Goal: Use online tool/utility: Utilize a website feature to perform a specific function

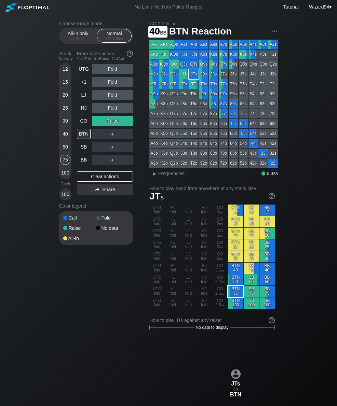
click at [66, 139] on div "40" at bounding box center [65, 134] width 10 height 10
click at [87, 126] on div "CO" at bounding box center [84, 121] width 14 height 10
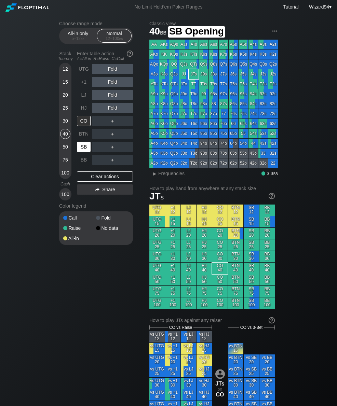
click at [43, 56] on div "Choose range mode All-in only 5 – 12 bb Normal 12 – 100 bb Stack Tourney Enter …" at bounding box center [168, 397] width 337 height 767
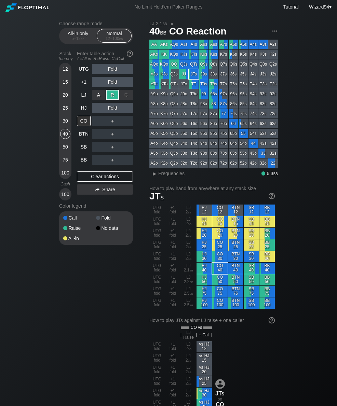
click at [86, 165] on div "BB" at bounding box center [84, 160] width 14 height 10
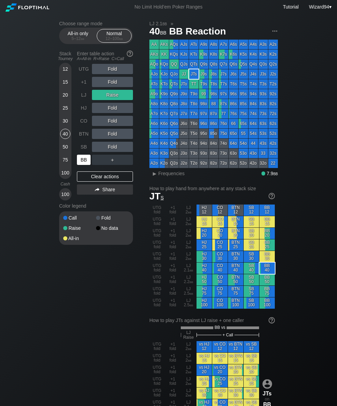
click at [63, 178] on div "100" at bounding box center [65, 173] width 10 height 10
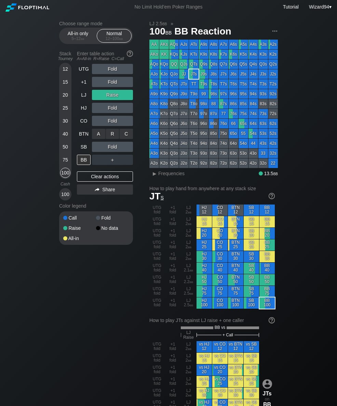
click at [112, 132] on div "R ✕" at bounding box center [112, 134] width 13 height 10
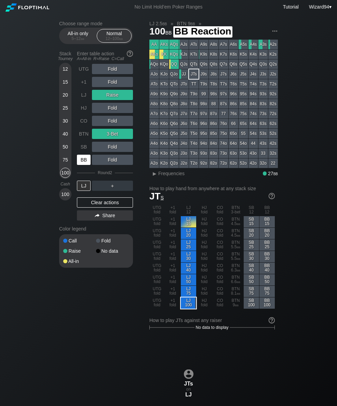
click at [81, 161] on div "BB" at bounding box center [84, 160] width 14 height 10
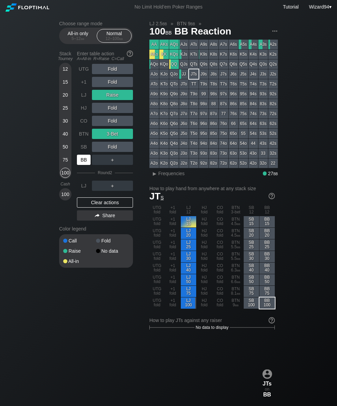
click at [68, 148] on div "50" at bounding box center [65, 147] width 10 height 10
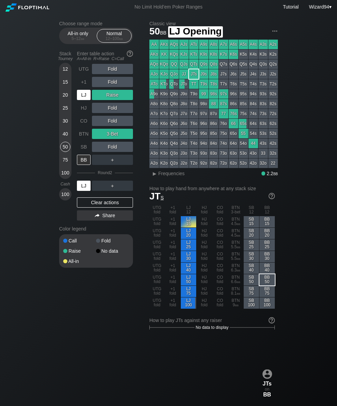
click at [78, 100] on div "LJ" at bounding box center [84, 95] width 14 height 10
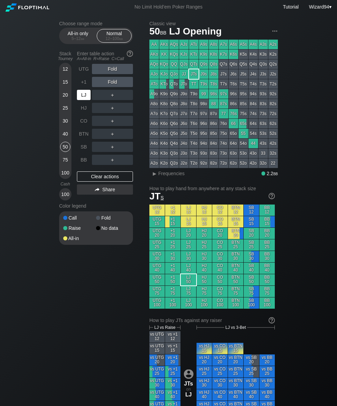
click at [80, 98] on div "LJ" at bounding box center [84, 95] width 14 height 10
click at [70, 174] on div "12 15 20 25 30 40 50 75 100" at bounding box center [65, 121] width 12 height 116
click at [63, 178] on div "100" at bounding box center [65, 173] width 10 height 10
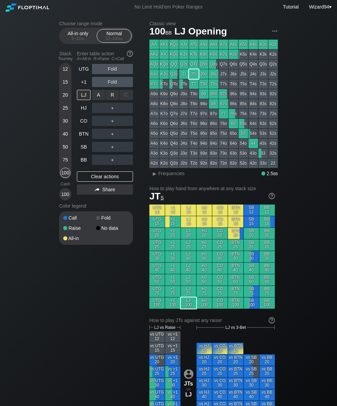
click at [109, 94] on div "R ✕" at bounding box center [112, 95] width 13 height 10
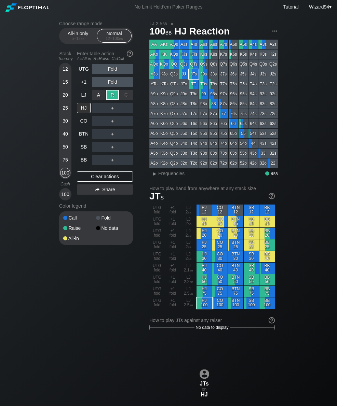
click at [80, 162] on div "BB" at bounding box center [84, 160] width 14 height 10
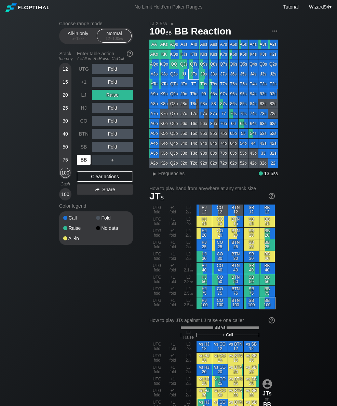
click at [65, 116] on div "25" at bounding box center [65, 109] width 10 height 13
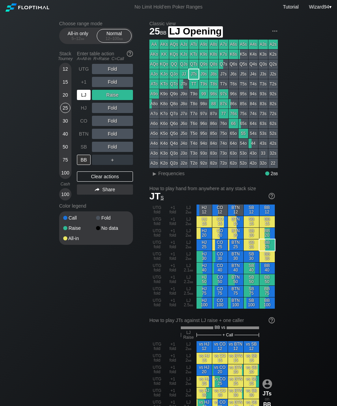
click at [83, 100] on div "LJ" at bounding box center [84, 95] width 14 height 10
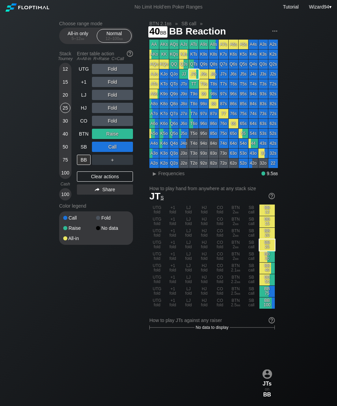
click at [65, 138] on div "40" at bounding box center [65, 134] width 10 height 10
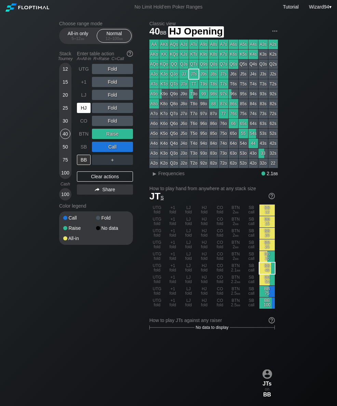
click at [80, 109] on div "HJ" at bounding box center [84, 108] width 14 height 10
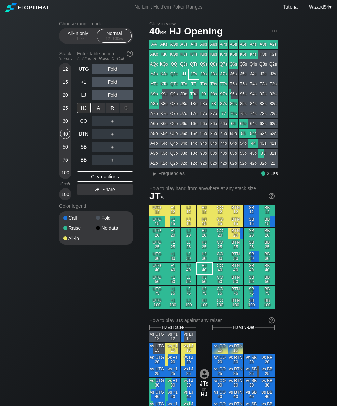
click at [112, 113] on div "R ✕" at bounding box center [112, 108] width 13 height 10
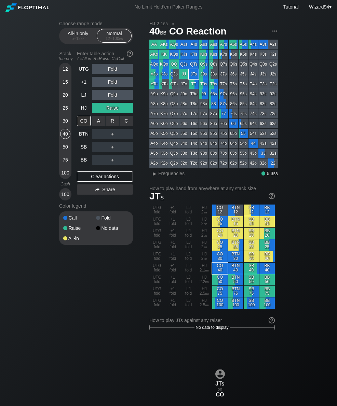
click at [108, 124] on div "R ✕" at bounding box center [112, 121] width 13 height 10
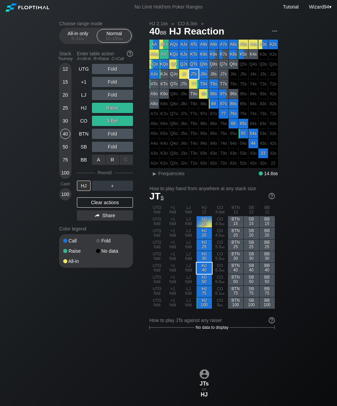
click at [112, 158] on div "R ✕" at bounding box center [112, 160] width 13 height 10
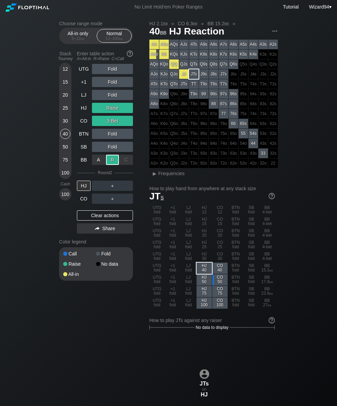
click at [85, 110] on div "HJ" at bounding box center [84, 108] width 14 height 10
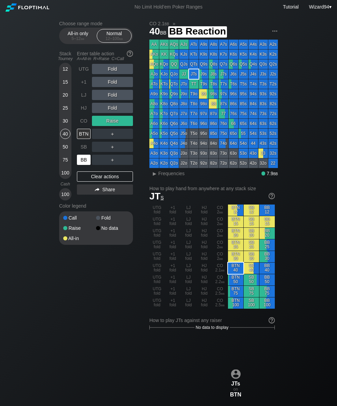
click at [86, 162] on div "BB" at bounding box center [84, 160] width 14 height 10
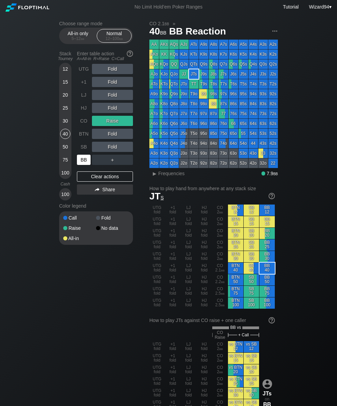
click at [65, 152] on div "50" at bounding box center [65, 147] width 10 height 10
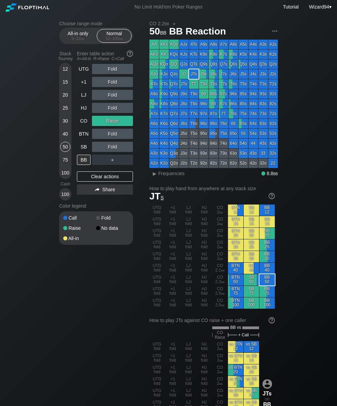
click at [83, 99] on div "LJ" at bounding box center [84, 95] width 14 height 10
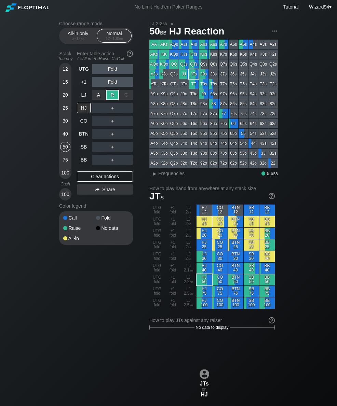
click at [83, 132] on div "BTN" at bounding box center [84, 134] width 14 height 10
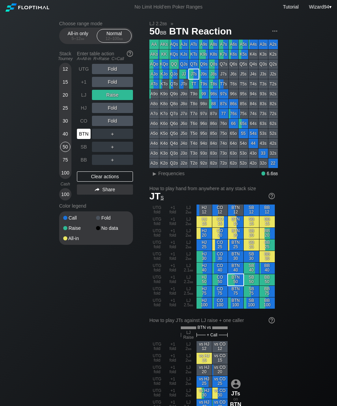
click at [68, 121] on div "30" at bounding box center [65, 121] width 10 height 10
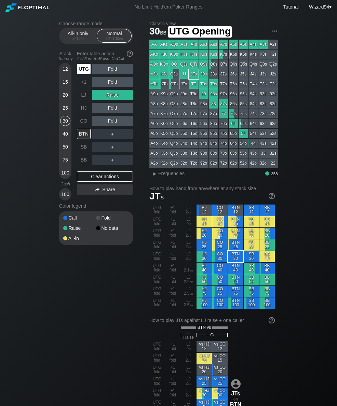
click at [82, 69] on div "UTG" at bounding box center [84, 69] width 14 height 10
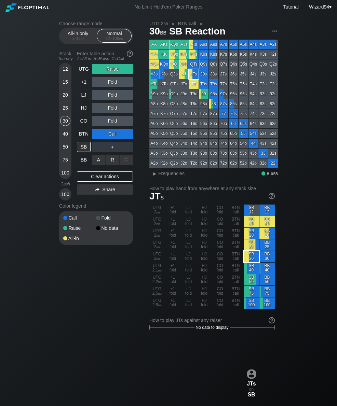
click at [115, 164] on div "R ✕" at bounding box center [112, 160] width 13 height 10
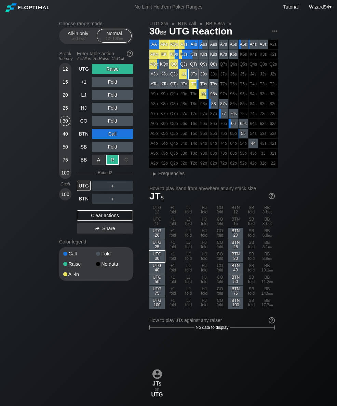
click at [65, 135] on div "40" at bounding box center [65, 134] width 10 height 10
click at [67, 125] on div "30" at bounding box center [65, 121] width 10 height 10
click at [67, 152] on div "50" at bounding box center [65, 147] width 10 height 10
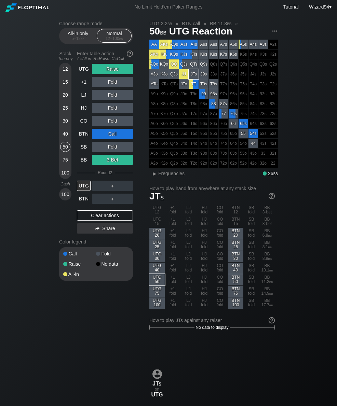
click at [76, 72] on div "Stack Tourney Enter table action A=All-in R=Raise C=Call [PHONE_NUMBER] [PHONE_…" at bounding box center [96, 142] width 74 height 188
click at [85, 72] on div "UTG" at bounding box center [84, 69] width 14 height 10
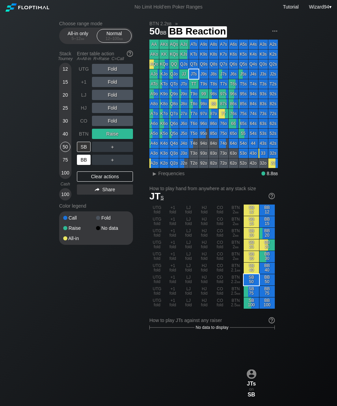
click at [84, 162] on div "BB" at bounding box center [84, 160] width 14 height 10
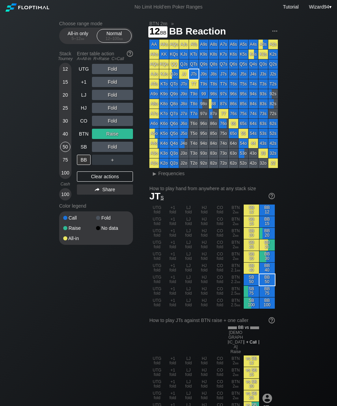
click at [67, 71] on div "12" at bounding box center [65, 69] width 10 height 10
click at [83, 135] on div "BTN" at bounding box center [84, 134] width 14 height 10
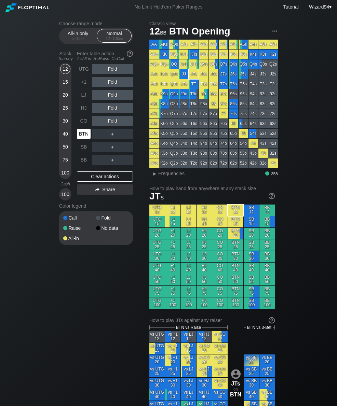
click at [82, 152] on div "SB" at bounding box center [84, 147] width 14 height 10
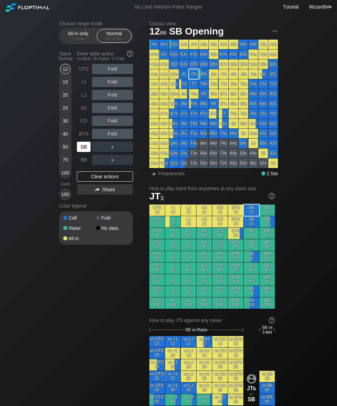
click at [66, 134] on div "40" at bounding box center [65, 134] width 10 height 10
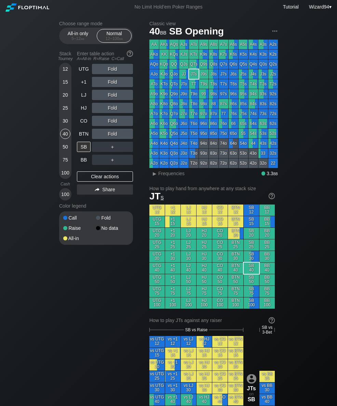
click at [85, 74] on div "UTG" at bounding box center [84, 69] width 14 height 10
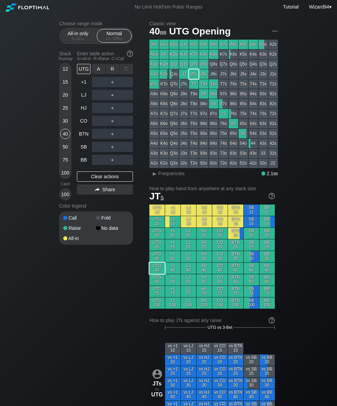
click at [117, 74] on div "R ✕" at bounding box center [112, 69] width 13 height 10
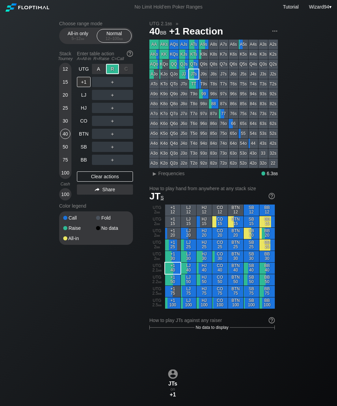
click at [86, 163] on div "BB" at bounding box center [84, 160] width 14 height 10
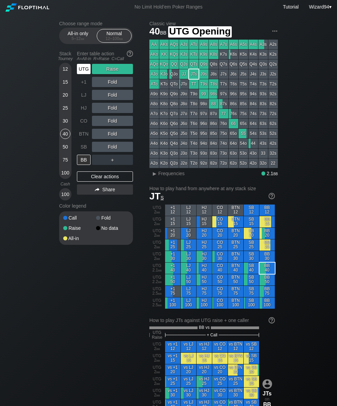
click at [82, 73] on div "UTG" at bounding box center [84, 69] width 14 height 10
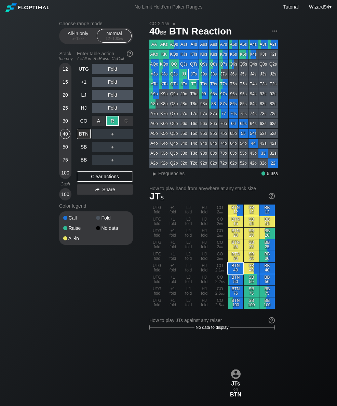
click at [82, 159] on div "BB" at bounding box center [84, 160] width 14 height 10
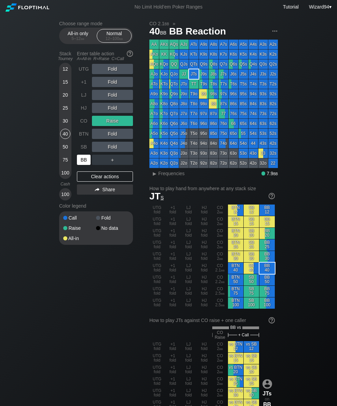
click at [62, 124] on div "30" at bounding box center [65, 121] width 10 height 10
click at [60, 135] on div "40" at bounding box center [65, 134] width 10 height 10
click at [81, 109] on div "HJ" at bounding box center [84, 108] width 14 height 10
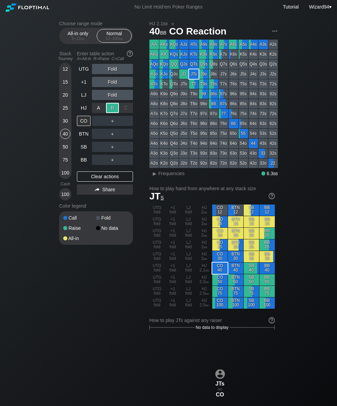
click at [80, 159] on div "BB" at bounding box center [84, 160] width 14 height 10
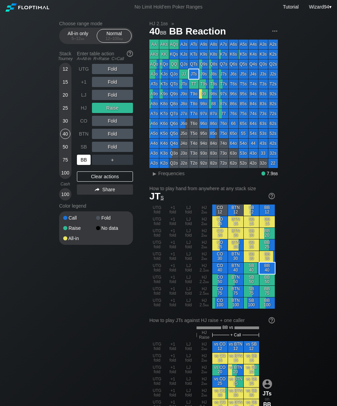
click at [61, 113] on div "25" at bounding box center [65, 108] width 10 height 10
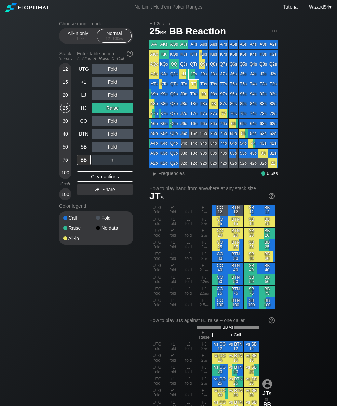
click at [83, 111] on div "HJ" at bounding box center [84, 108] width 14 height 10
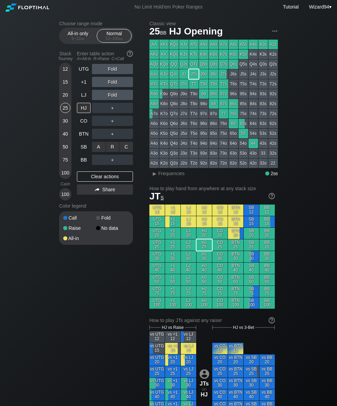
click at [127, 149] on div "C ✕" at bounding box center [125, 147] width 13 height 10
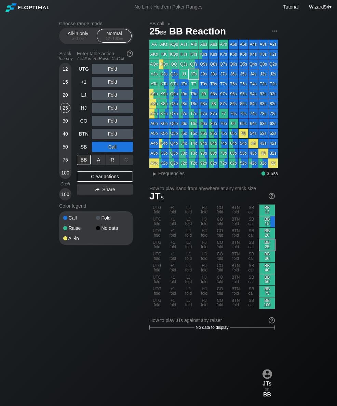
click at [114, 165] on div "R ✕" at bounding box center [112, 160] width 13 height 10
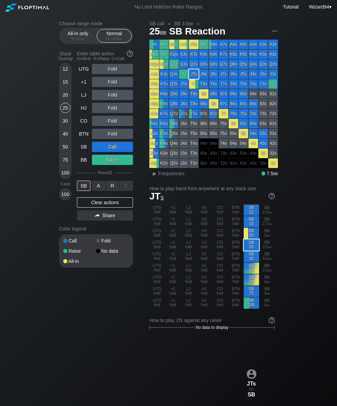
click at [98, 191] on div "A ✕" at bounding box center [98, 186] width 13 height 10
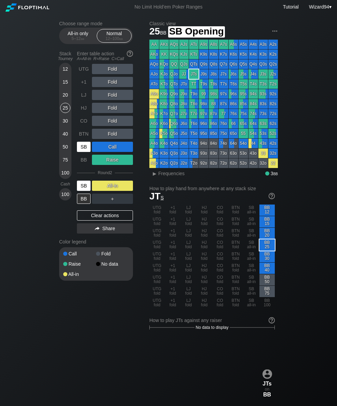
click at [85, 152] on div "SB" at bounding box center [84, 147] width 14 height 10
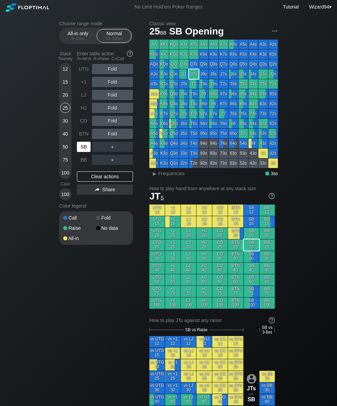
click at [86, 152] on div "SB" at bounding box center [84, 147] width 14 height 10
click at [113, 139] on div "R ✕" at bounding box center [112, 134] width 13 height 10
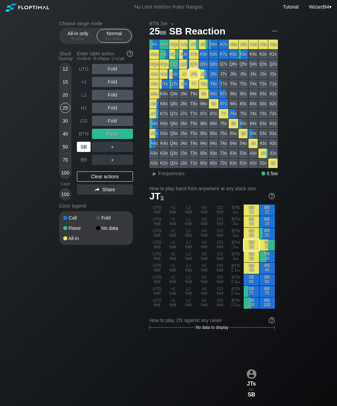
click at [83, 152] on div "SB" at bounding box center [84, 147] width 14 height 10
click at [63, 85] on div "15" at bounding box center [65, 82] width 10 height 10
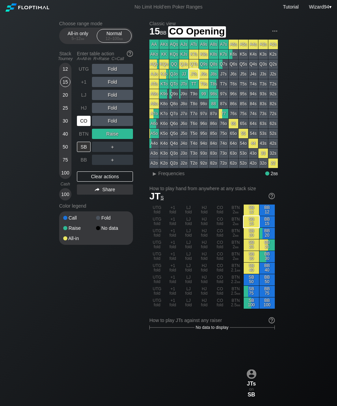
click at [81, 125] on div "CO" at bounding box center [84, 121] width 14 height 10
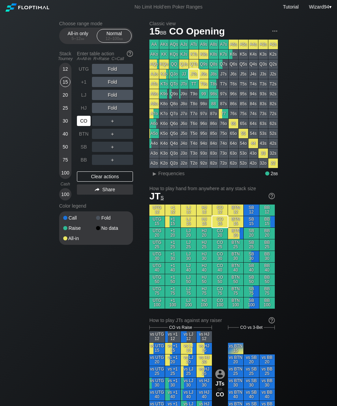
click at [86, 126] on div "CO" at bounding box center [84, 121] width 14 height 10
click at [65, 152] on div "50" at bounding box center [65, 147] width 10 height 10
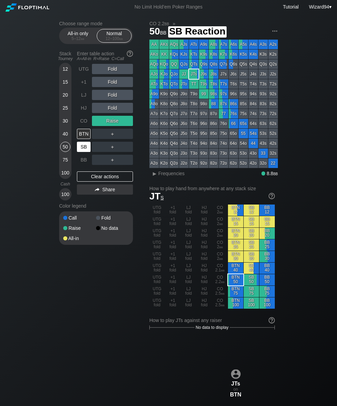
click at [83, 147] on div "SB" at bounding box center [84, 147] width 14 height 10
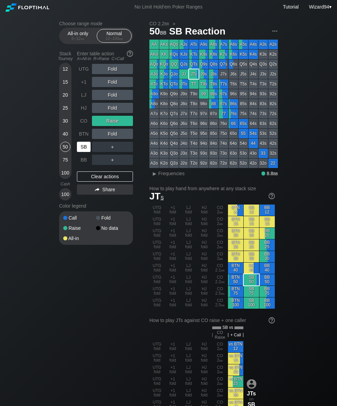
click at [66, 178] on div "100" at bounding box center [65, 173] width 10 height 10
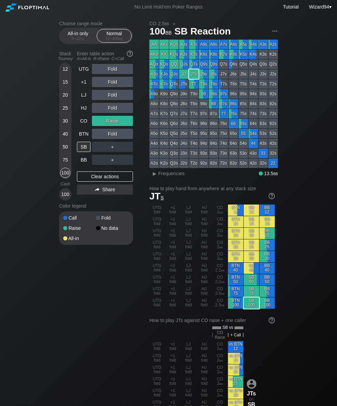
click at [84, 126] on div "CO" at bounding box center [84, 121] width 14 height 10
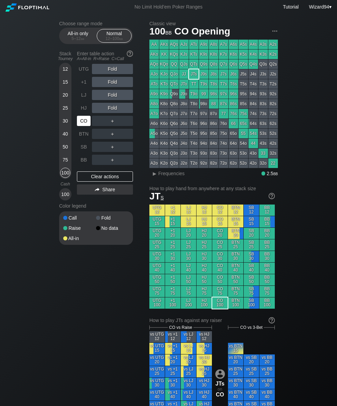
click at [86, 150] on div "SB" at bounding box center [84, 147] width 14 height 10
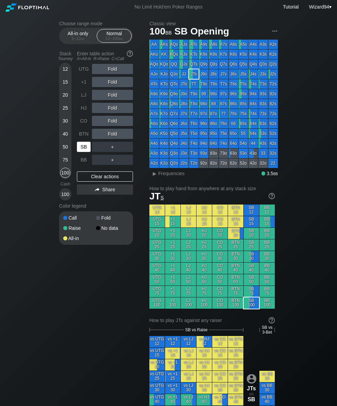
click at [84, 150] on div "SB" at bounding box center [84, 147] width 14 height 10
click at [69, 86] on div "15" at bounding box center [65, 82] width 10 height 10
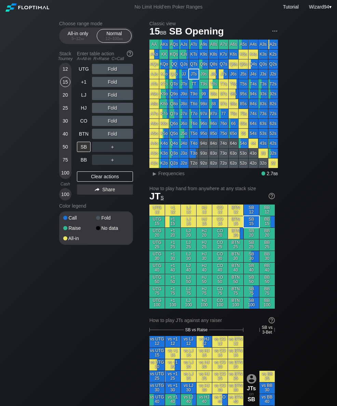
click at [83, 94] on div "LJ" at bounding box center [84, 95] width 14 height 10
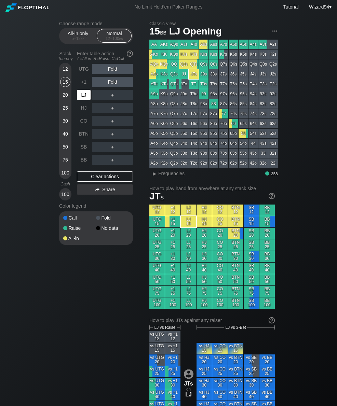
click at [84, 99] on div "LJ" at bounding box center [84, 95] width 14 height 10
click at [80, 35] on div "All-in only 5 – 12 bb" at bounding box center [77, 35] width 31 height 13
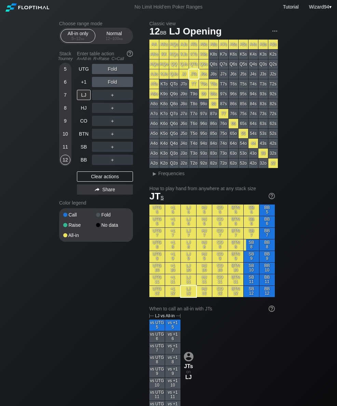
click at [68, 103] on div "7" at bounding box center [65, 96] width 10 height 13
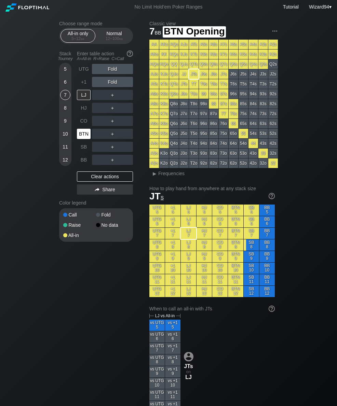
click at [87, 138] on div "BTN" at bounding box center [84, 134] width 14 height 10
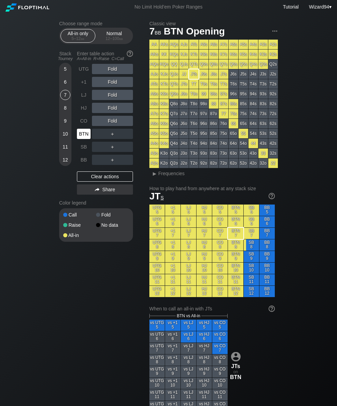
click at [84, 136] on div "BTN" at bounding box center [84, 134] width 14 height 10
click at [63, 113] on div "8" at bounding box center [65, 108] width 10 height 10
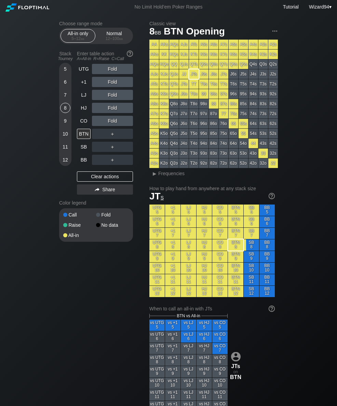
click at [112, 39] on div "12 – 100 bb" at bounding box center [114, 38] width 29 height 5
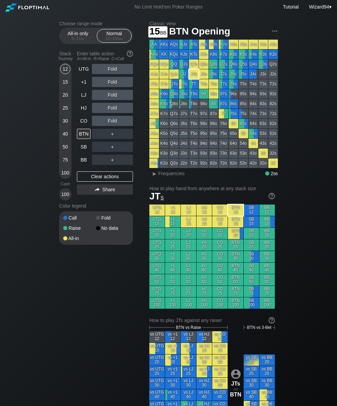
click at [67, 86] on div "15" at bounding box center [65, 82] width 10 height 10
click at [93, 148] on div "A ✕" at bounding box center [98, 147] width 13 height 10
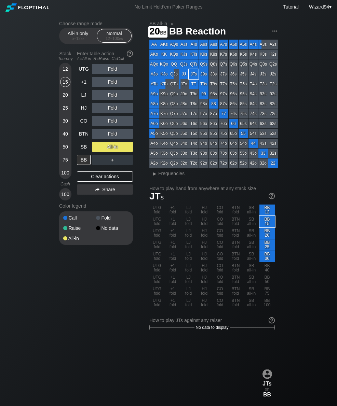
click at [66, 99] on div "20" at bounding box center [65, 95] width 10 height 10
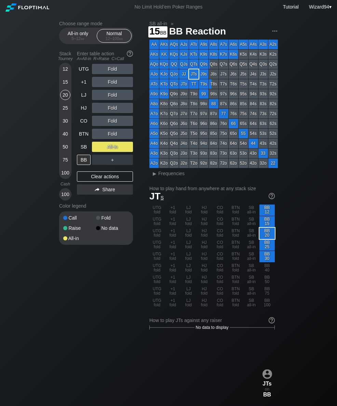
click at [60, 83] on div "15" at bounding box center [65, 82] width 10 height 10
click at [62, 100] on div "20" at bounding box center [65, 95] width 10 height 10
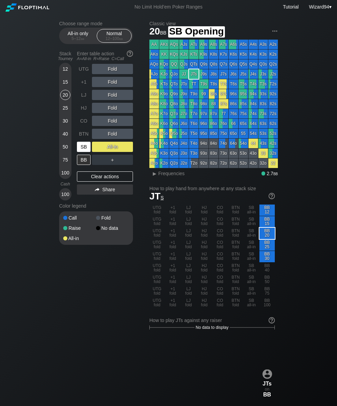
click at [85, 150] on div "SB" at bounding box center [84, 147] width 14 height 10
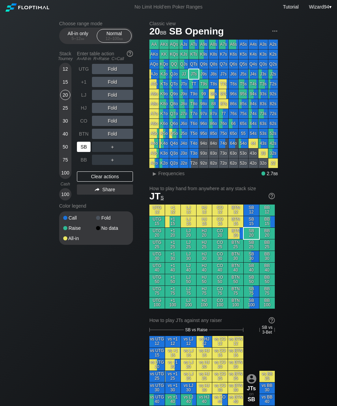
click at [87, 150] on div "SB" at bounding box center [84, 147] width 14 height 10
click at [86, 149] on div "SB" at bounding box center [84, 147] width 14 height 10
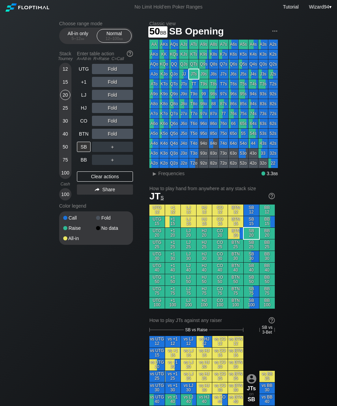
click at [66, 150] on div "50" at bounding box center [65, 147] width 10 height 10
click at [83, 73] on div "UTG" at bounding box center [84, 69] width 14 height 10
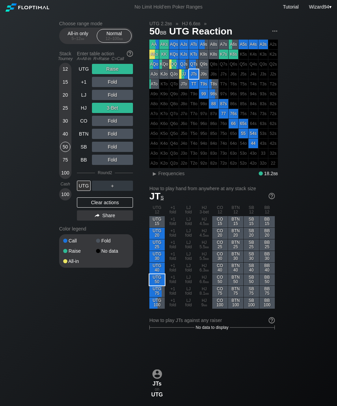
click at [61, 98] on div "20" at bounding box center [65, 95] width 10 height 10
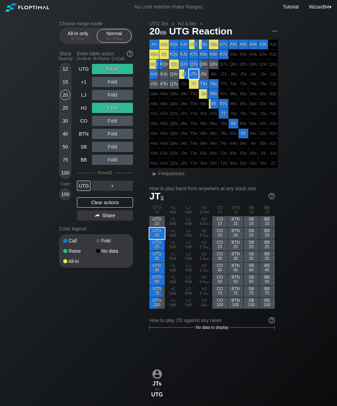
click at [81, 72] on div "UTG" at bounding box center [84, 69] width 14 height 10
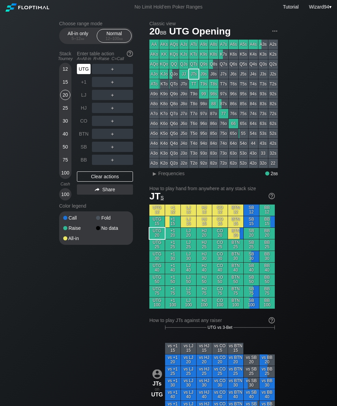
click at [85, 74] on div "UTG" at bounding box center [84, 69] width 14 height 10
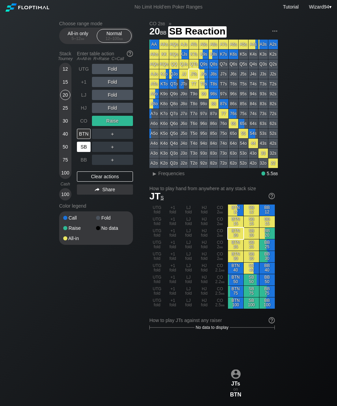
click at [84, 151] on div "SB" at bounding box center [84, 147] width 14 height 10
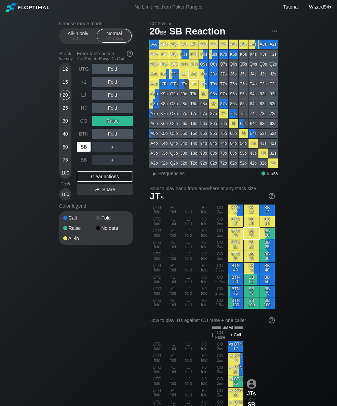
click at [79, 88] on div "+1" at bounding box center [84, 81] width 15 height 13
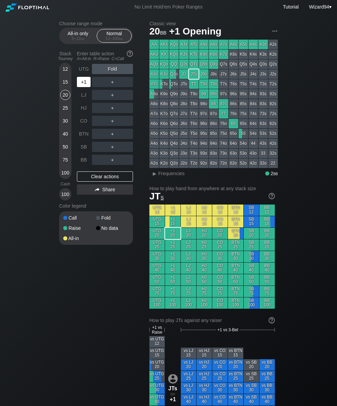
click at [80, 87] on div "+1" at bounding box center [84, 82] width 14 height 10
click at [109, 87] on div "R ✕" at bounding box center [112, 82] width 13 height 10
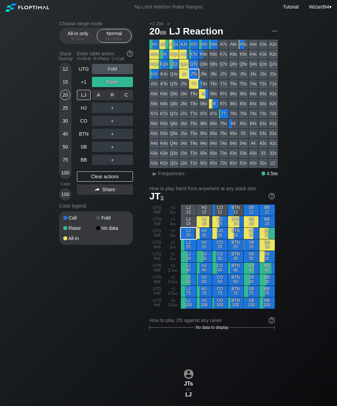
click at [110, 96] on div "R ✕" at bounding box center [112, 95] width 13 height 10
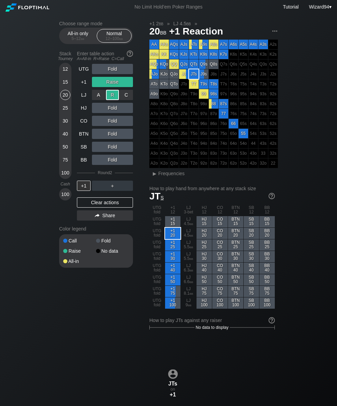
click at [65, 111] on div "25" at bounding box center [65, 108] width 10 height 10
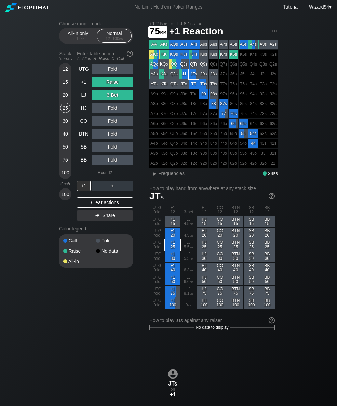
click at [61, 165] on div "75" at bounding box center [65, 160] width 10 height 10
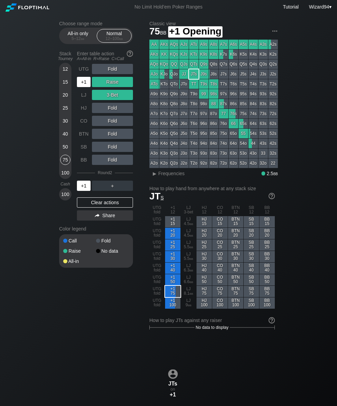
click at [87, 82] on div "+1" at bounding box center [84, 82] width 14 height 10
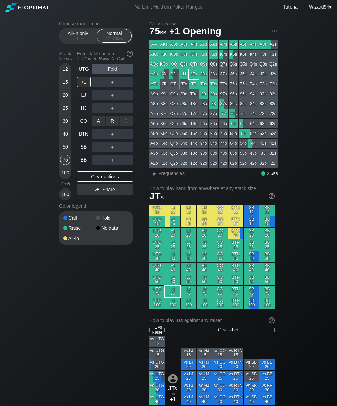
click at [111, 126] on div "R ✕" at bounding box center [112, 121] width 13 height 10
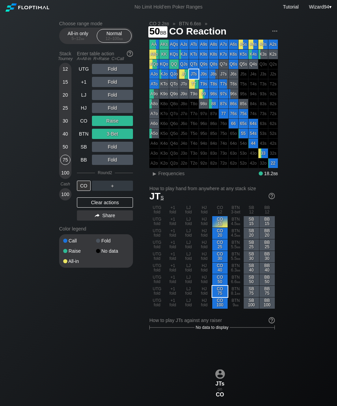
click at [67, 149] on div "50" at bounding box center [65, 147] width 10 height 10
click at [86, 124] on div "CO" at bounding box center [84, 121] width 14 height 10
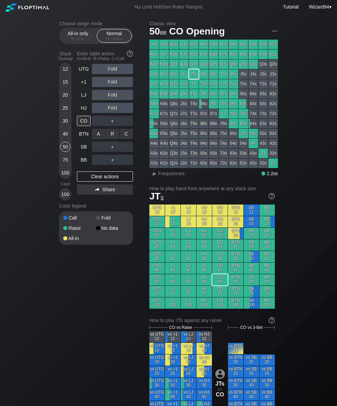
click at [112, 137] on div "R ✕" at bounding box center [112, 134] width 13 height 10
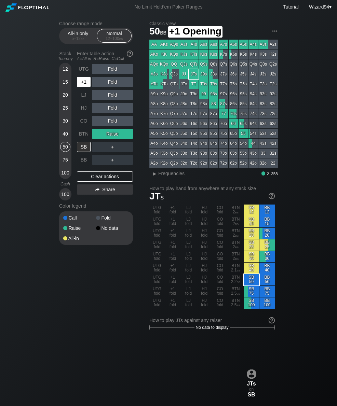
click at [82, 84] on div "+1" at bounding box center [84, 82] width 14 height 10
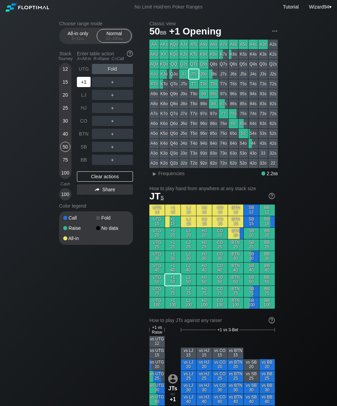
click at [85, 81] on div "+1" at bounding box center [84, 82] width 14 height 10
click at [84, 86] on div "+1" at bounding box center [84, 82] width 14 height 10
click at [63, 135] on div "40" at bounding box center [65, 134] width 10 height 10
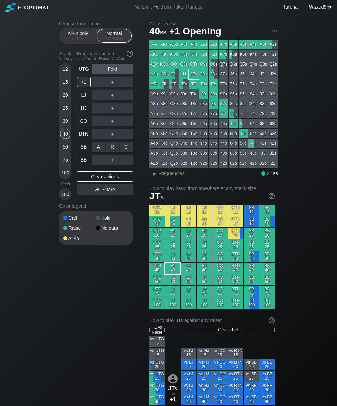
click at [109, 147] on div "R ✕" at bounding box center [112, 147] width 13 height 10
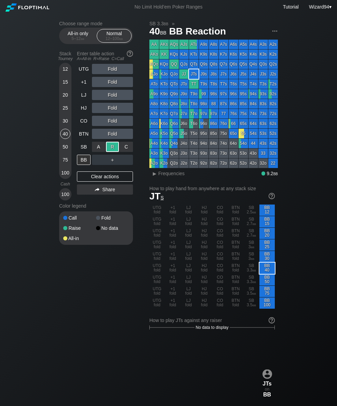
click at [67, 152] on div "50" at bounding box center [65, 147] width 10 height 10
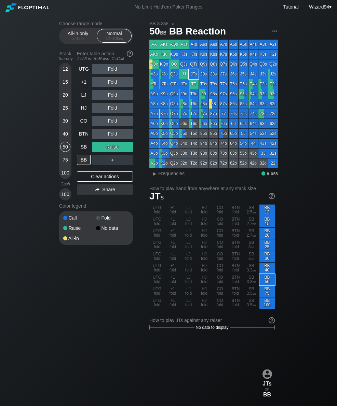
click at [85, 136] on div "BTN" at bounding box center [84, 134] width 14 height 10
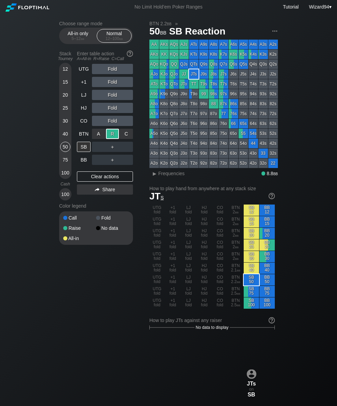
click at [85, 165] on div "BB" at bounding box center [84, 160] width 14 height 10
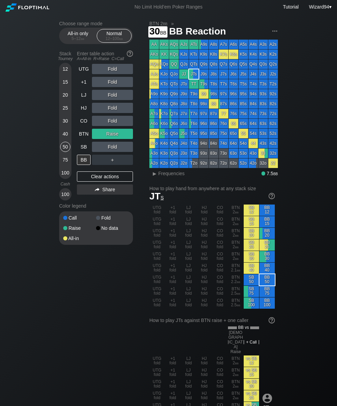
click at [66, 126] on div "30" at bounding box center [65, 121] width 10 height 10
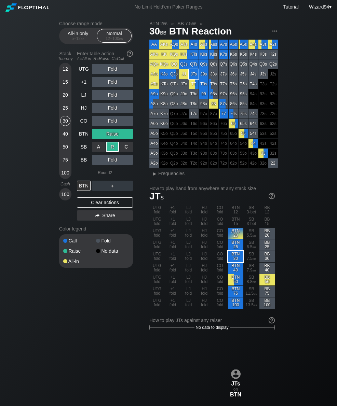
click at [62, 139] on div "40" at bounding box center [65, 134] width 10 height 10
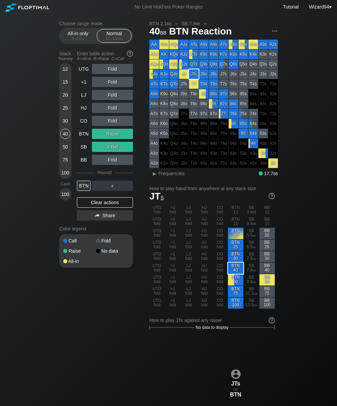
click at [67, 126] on div "30" at bounding box center [65, 121] width 10 height 10
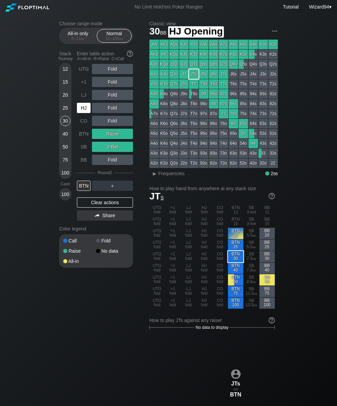
click at [84, 109] on div "HJ" at bounding box center [84, 108] width 14 height 10
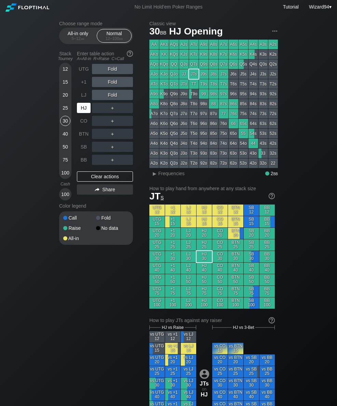
click at [85, 110] on div "HJ" at bounding box center [84, 108] width 14 height 10
click at [116, 112] on div "R ✕" at bounding box center [112, 108] width 13 height 10
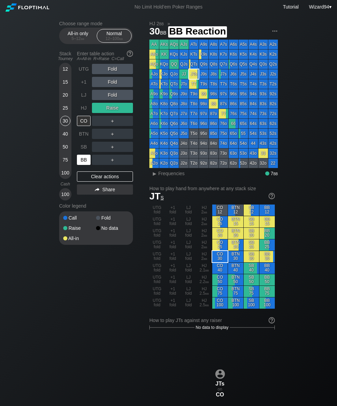
click at [86, 163] on div "BB" at bounding box center [84, 160] width 14 height 10
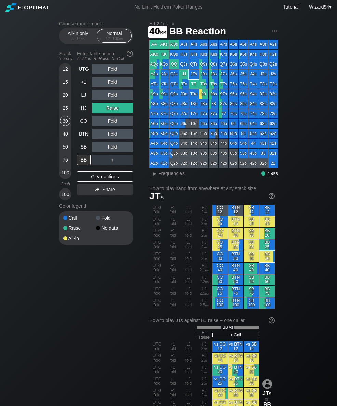
click at [64, 139] on div "40" at bounding box center [65, 134] width 10 height 10
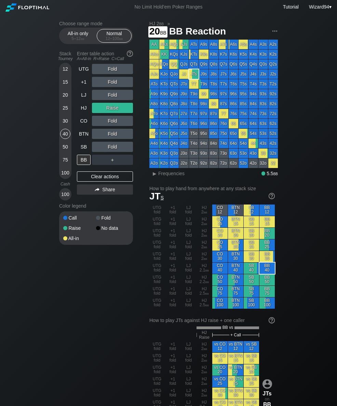
click at [64, 100] on div "20" at bounding box center [65, 95] width 10 height 10
click at [83, 88] on div "+1" at bounding box center [84, 81] width 15 height 13
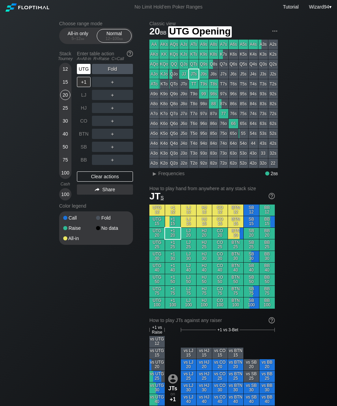
click at [82, 72] on div "UTG" at bounding box center [84, 69] width 14 height 10
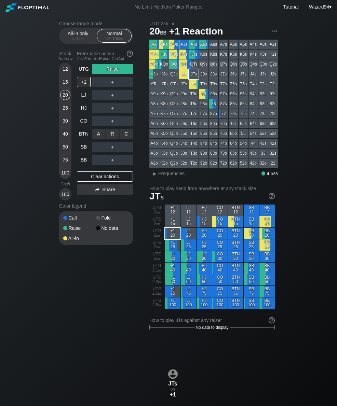
click at [112, 135] on div "R ✕" at bounding box center [112, 134] width 13 height 10
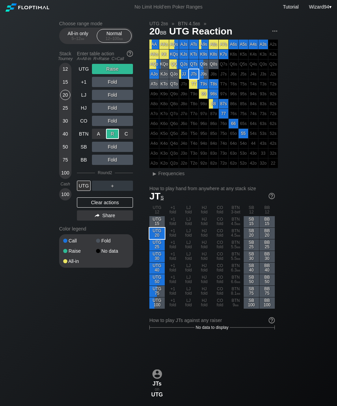
click at [64, 87] on div "15" at bounding box center [65, 82] width 10 height 10
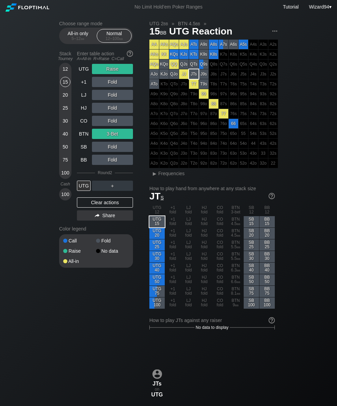
click at [64, 125] on div "30" at bounding box center [65, 121] width 10 height 10
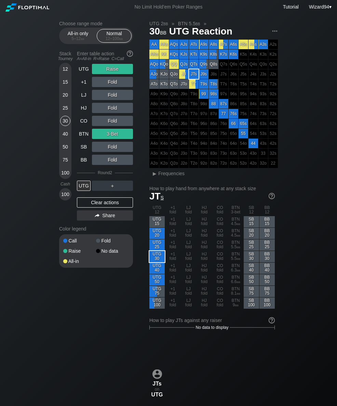
click at [79, 61] on div "A=All-in R=Raise C=Call" at bounding box center [105, 58] width 56 height 5
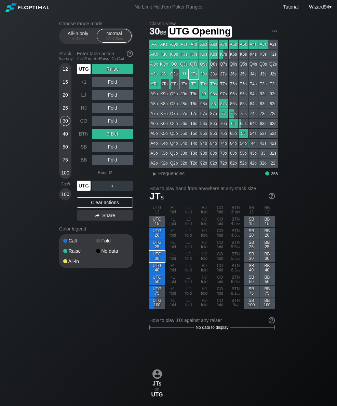
click at [86, 71] on div "UTG" at bounding box center [84, 69] width 14 height 10
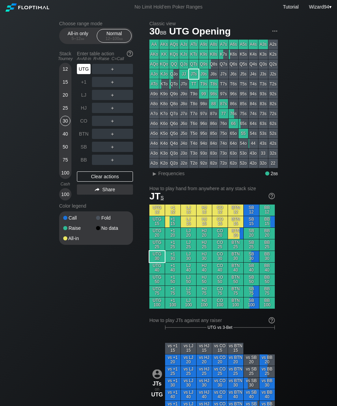
click at [86, 72] on div "UTG" at bounding box center [84, 69] width 14 height 10
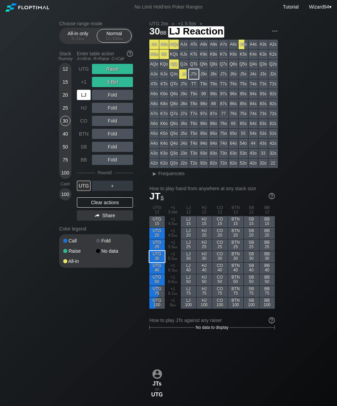
click at [86, 99] on div "LJ" at bounding box center [84, 95] width 14 height 10
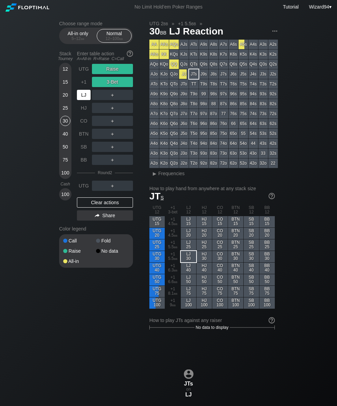
click at [87, 113] on div "HJ" at bounding box center [84, 108] width 14 height 10
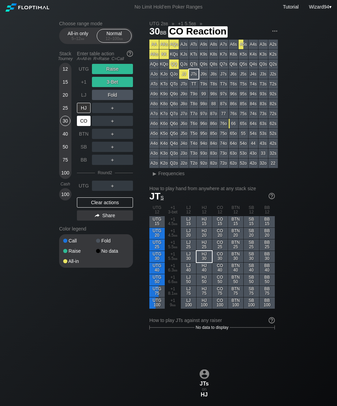
click at [82, 126] on div "CO" at bounding box center [84, 121] width 14 height 10
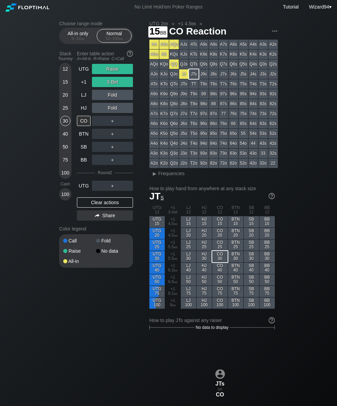
click at [65, 90] on div "15" at bounding box center [65, 83] width 10 height 13
click at [65, 111] on div "25" at bounding box center [65, 108] width 10 height 10
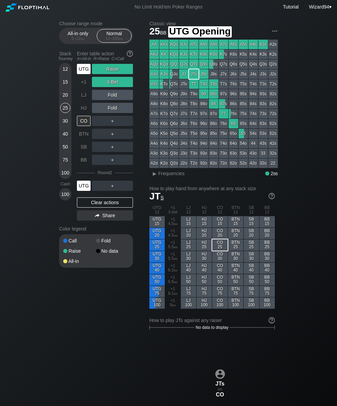
click at [84, 73] on div "UTG" at bounding box center [84, 69] width 14 height 10
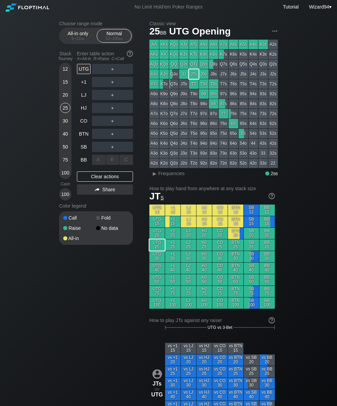
click at [115, 155] on div "A ✕ R ✕ C ✕ ＋" at bounding box center [112, 160] width 41 height 16
click at [111, 152] on div "R ✕" at bounding box center [112, 147] width 13 height 10
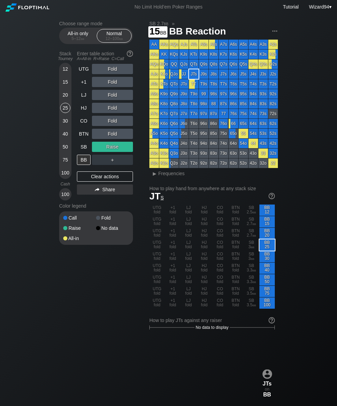
click at [70, 86] on div "15" at bounding box center [65, 82] width 10 height 10
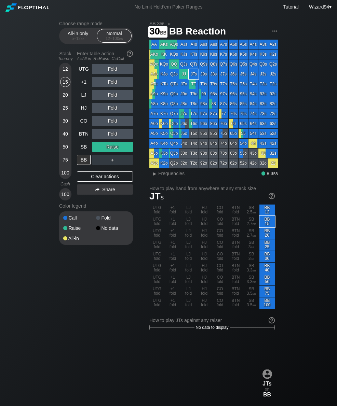
click at [66, 126] on div "30" at bounding box center [65, 121] width 10 height 10
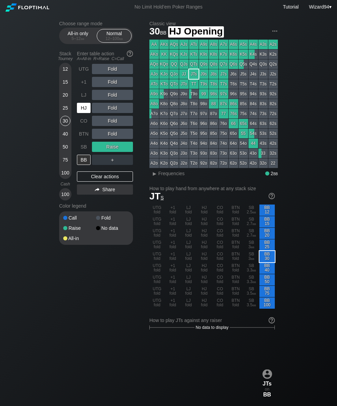
click at [79, 110] on div "HJ" at bounding box center [84, 108] width 14 height 10
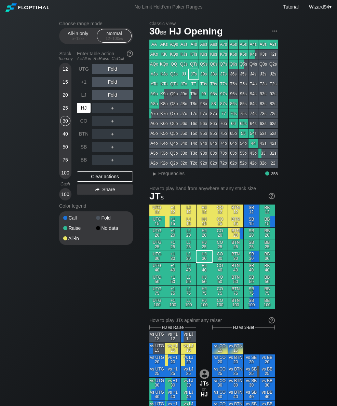
click at [83, 108] on div "HJ" at bounding box center [84, 108] width 14 height 10
click at [111, 105] on div "A ✕ R ✕ C ✕ ＋" at bounding box center [112, 108] width 41 height 16
click at [83, 112] on div "HJ" at bounding box center [84, 108] width 14 height 10
click at [115, 112] on div "R ✕" at bounding box center [112, 108] width 13 height 10
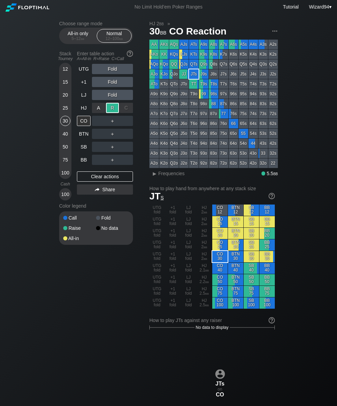
click at [85, 161] on div "BB" at bounding box center [84, 160] width 14 height 10
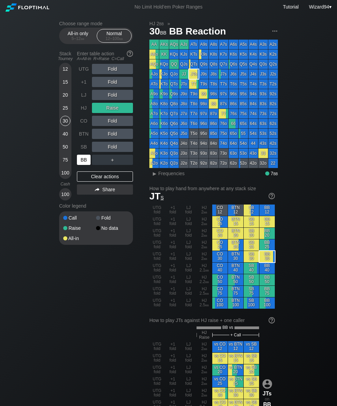
click at [81, 100] on div "LJ" at bounding box center [84, 95] width 14 height 10
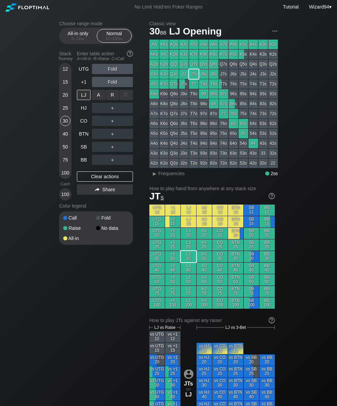
click at [112, 93] on div "R ✕" at bounding box center [112, 95] width 13 height 10
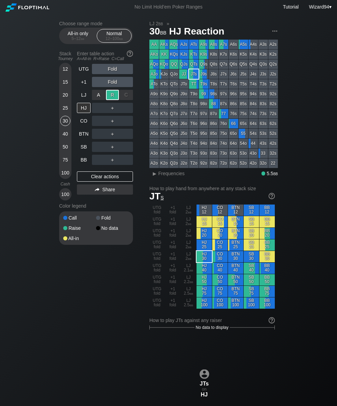
click at [82, 168] on div "UTG Fold +1 Fold LJ A ✕ R ✕ C ✕ Raise HJ ＋ CO ＋ BTN ＋ SB ＋ BB ＋ Clear actions S…" at bounding box center [105, 132] width 56 height 137
click at [83, 161] on div "BB" at bounding box center [84, 160] width 14 height 10
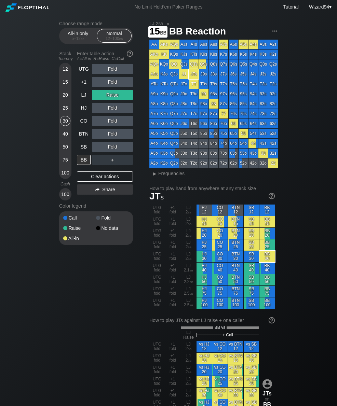
click at [63, 82] on div "15" at bounding box center [65, 82] width 10 height 10
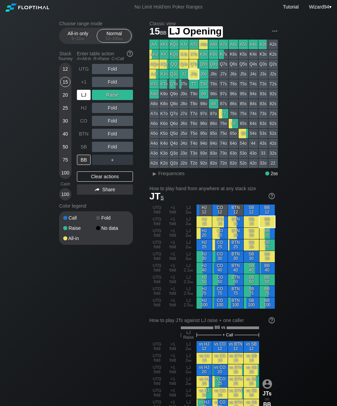
click at [86, 92] on div "LJ" at bounding box center [84, 94] width 15 height 13
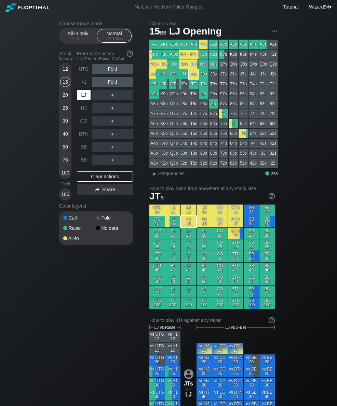
click at [87, 147] on div "SB" at bounding box center [84, 147] width 14 height 10
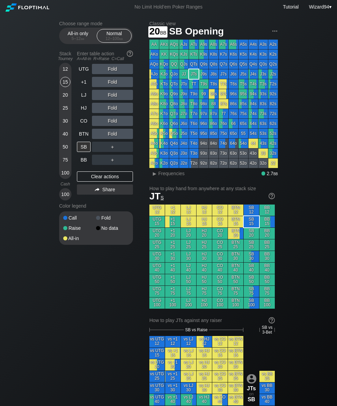
click at [65, 103] on div "20" at bounding box center [65, 96] width 10 height 13
click at [82, 109] on div "HJ" at bounding box center [84, 108] width 14 height 10
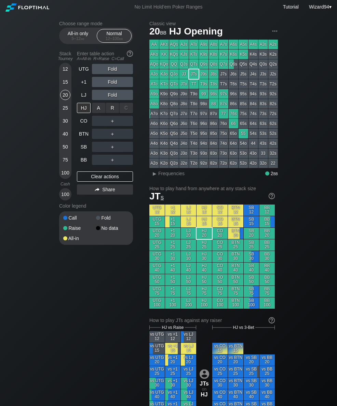
click at [116, 108] on div "R ✕" at bounding box center [112, 108] width 13 height 10
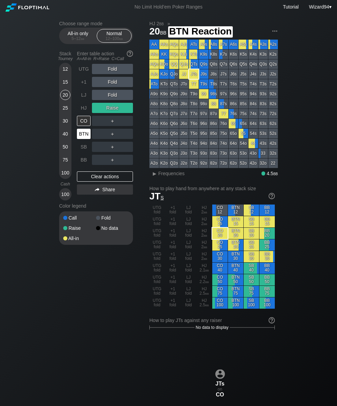
click at [84, 138] on div "BTN" at bounding box center [84, 134] width 14 height 10
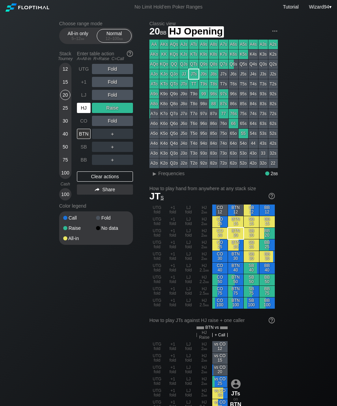
click at [85, 113] on div "HJ" at bounding box center [84, 108] width 14 height 10
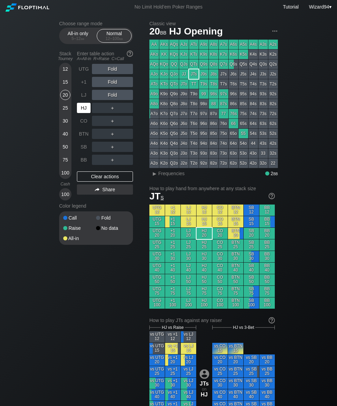
click at [87, 139] on div "BTN" at bounding box center [84, 134] width 14 height 10
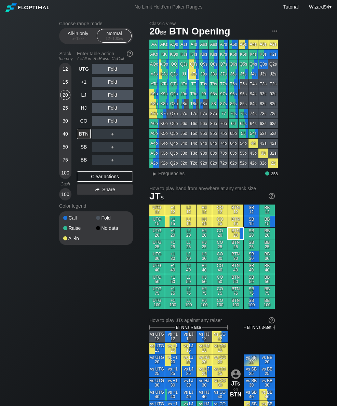
click at [64, 125] on div "30" at bounding box center [65, 121] width 10 height 10
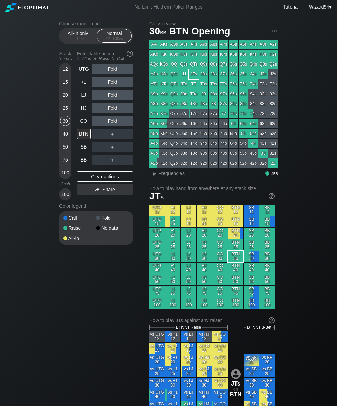
click at [82, 126] on div "CO" at bounding box center [84, 121] width 14 height 10
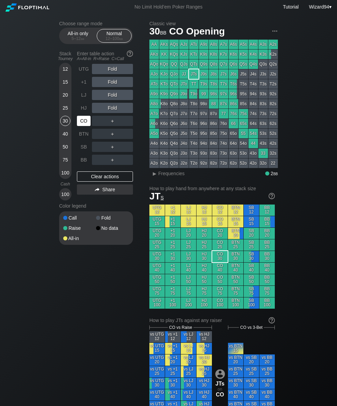
click at [83, 126] on div "CO" at bounding box center [84, 121] width 14 height 10
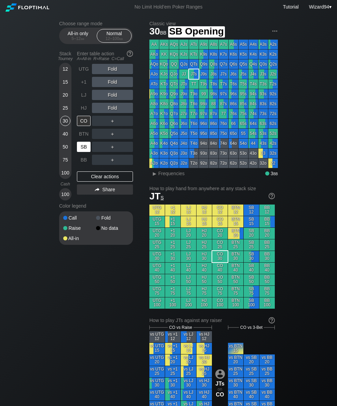
click at [80, 152] on div "SB" at bounding box center [84, 147] width 14 height 10
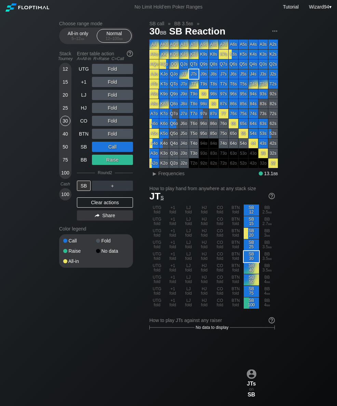
click at [71, 75] on div "12 15 20 25 30 40 50 75 100" at bounding box center [65, 121] width 12 height 116
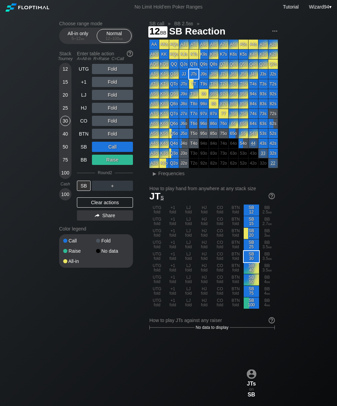
click at [64, 68] on div "12" at bounding box center [65, 69] width 10 height 10
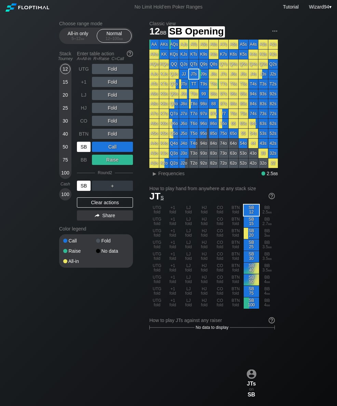
click at [83, 151] on div "SB" at bounding box center [84, 147] width 14 height 10
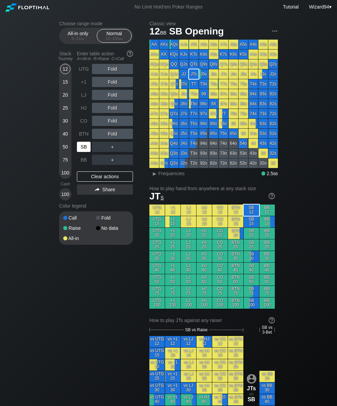
click at [84, 151] on div "SB" at bounding box center [84, 147] width 14 height 10
click at [60, 85] on div "12 15 20 25 30 40 50 75 100" at bounding box center [65, 121] width 12 height 116
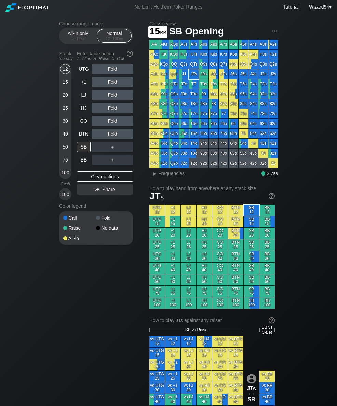
click at [65, 85] on div "15" at bounding box center [65, 82] width 10 height 10
click at [82, 138] on div "BTN" at bounding box center [84, 134] width 14 height 10
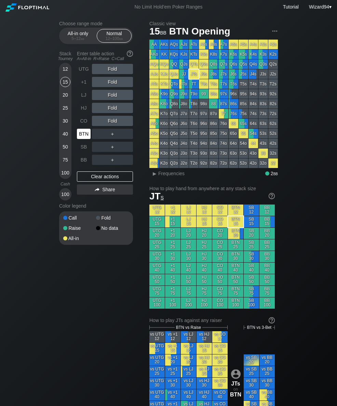
click at [83, 138] on div "BTN" at bounding box center [84, 134] width 14 height 10
click at [78, 136] on div "BTN" at bounding box center [84, 134] width 14 height 10
click at [82, 134] on div "BTN" at bounding box center [84, 134] width 14 height 10
click at [81, 41] on span "bb" at bounding box center [83, 38] width 4 height 5
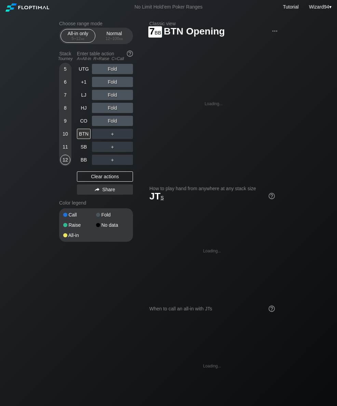
click at [65, 100] on div "7" at bounding box center [65, 95] width 10 height 10
click at [86, 152] on div "SB" at bounding box center [84, 147] width 14 height 10
